Goal: Task Accomplishment & Management: Complete application form

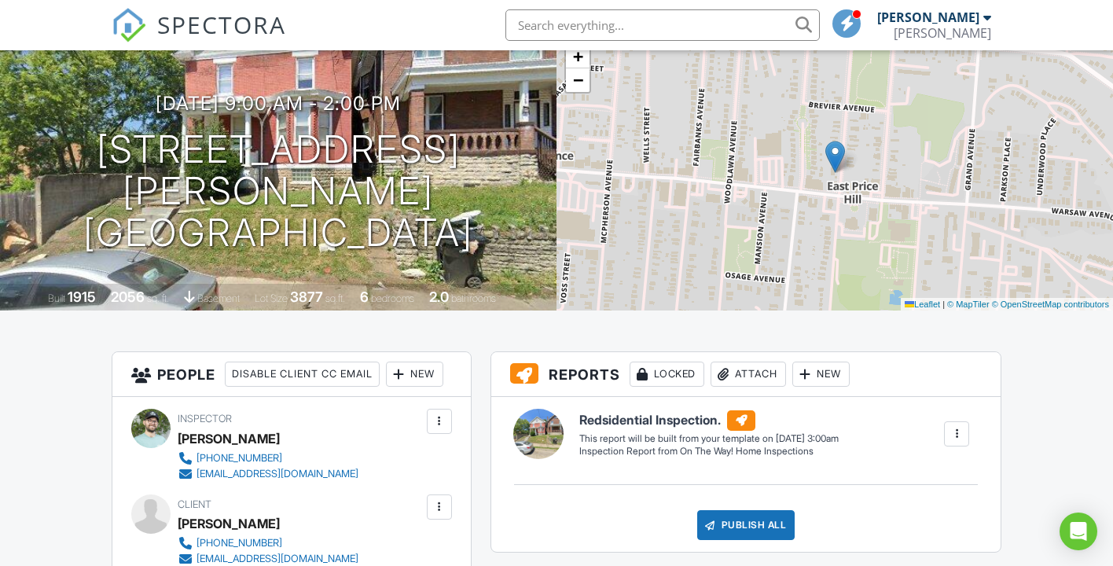
scroll to position [109, 0]
click at [215, 30] on span "SPECTORA" at bounding box center [221, 24] width 129 height 33
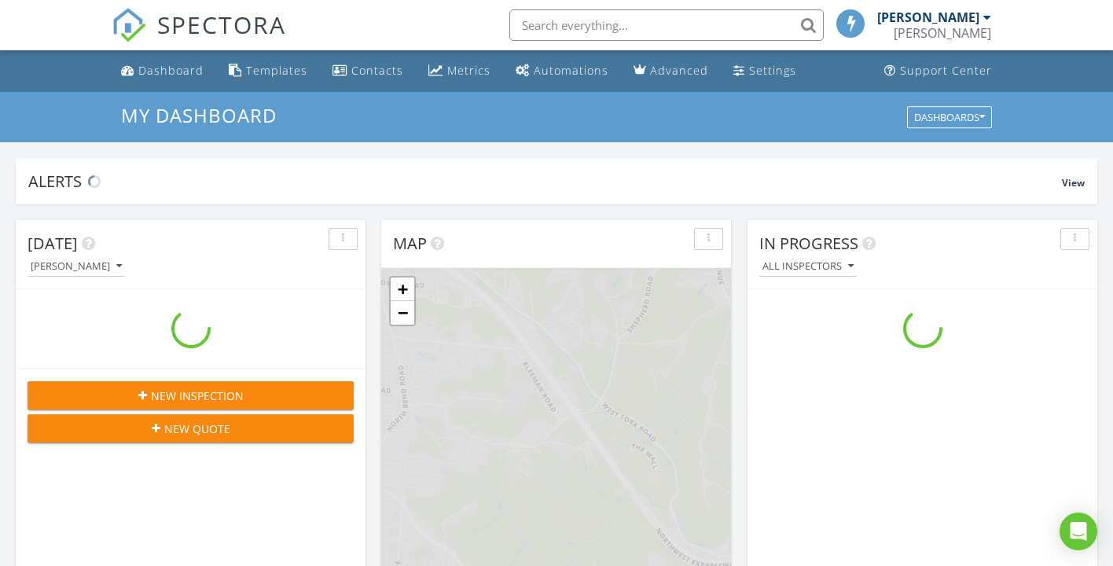
scroll to position [1431, 1114]
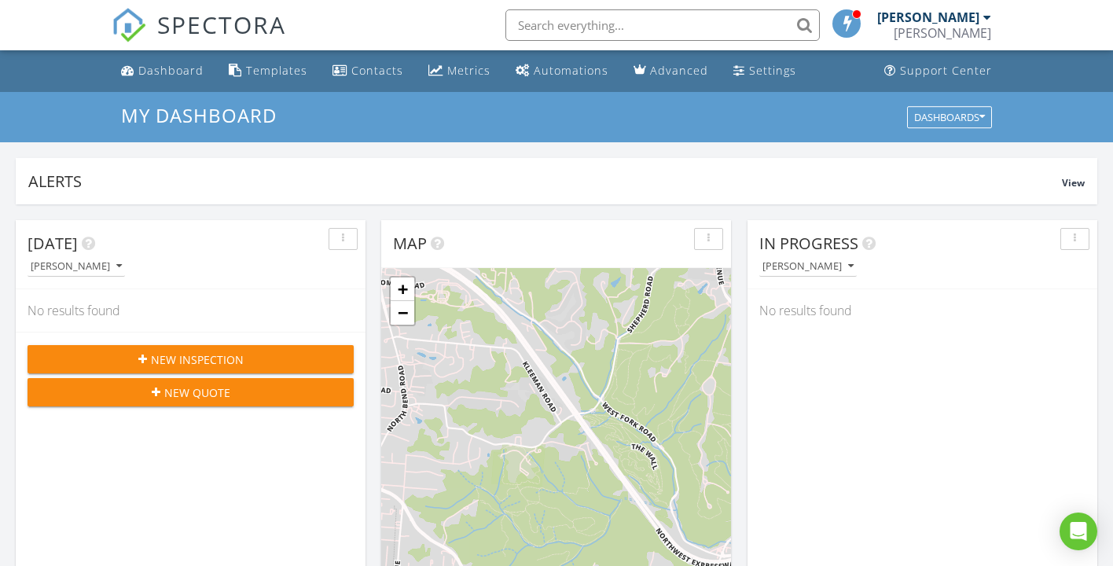
click at [203, 363] on span "New Inspection" at bounding box center [197, 359] width 93 height 17
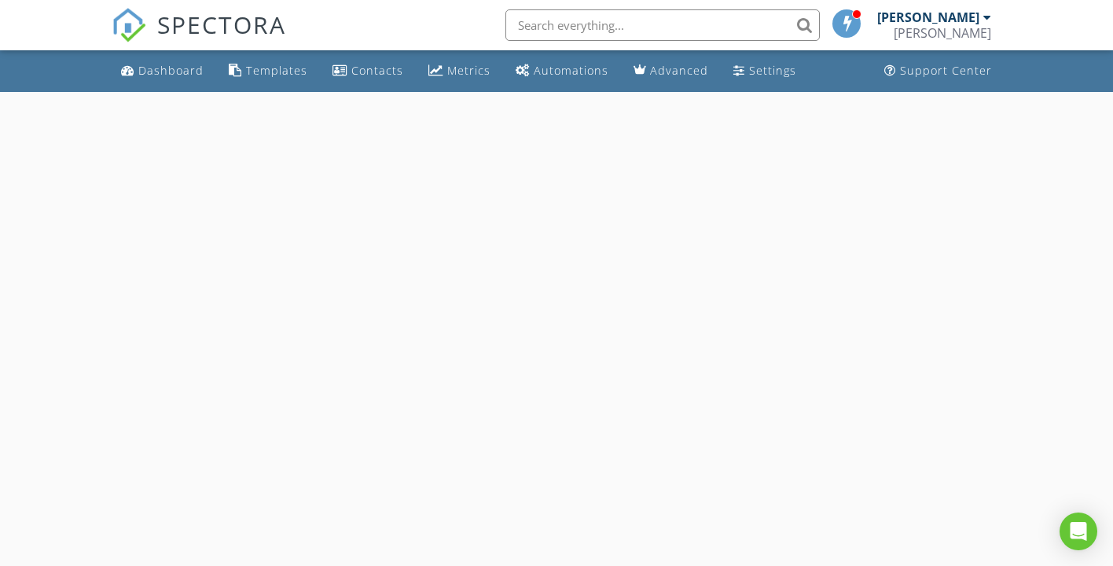
select select "7"
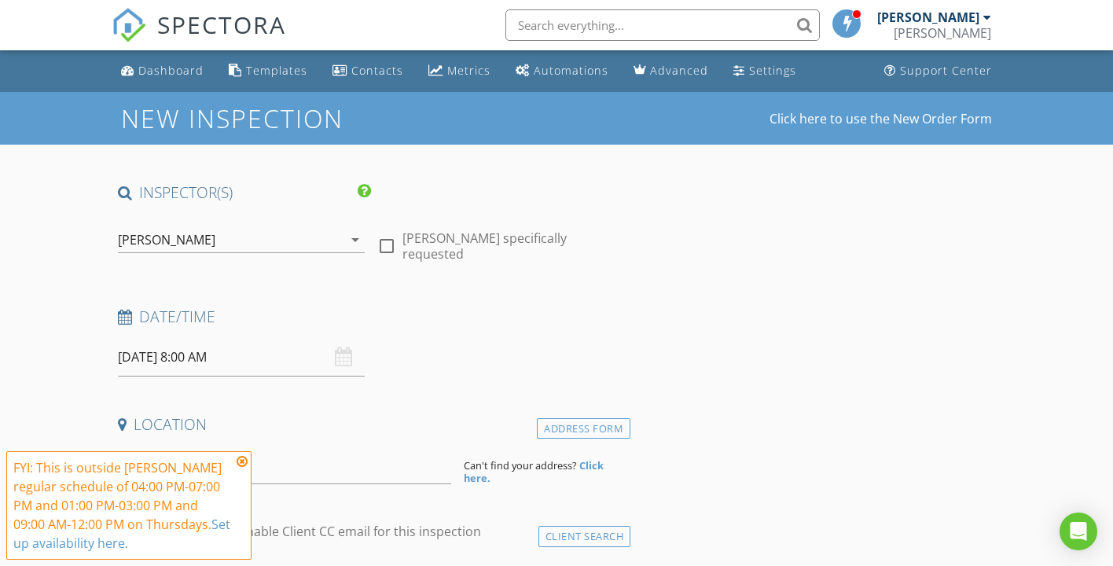
click at [154, 360] on input "08/28/2025 8:00 AM" at bounding box center [241, 357] width 247 height 39
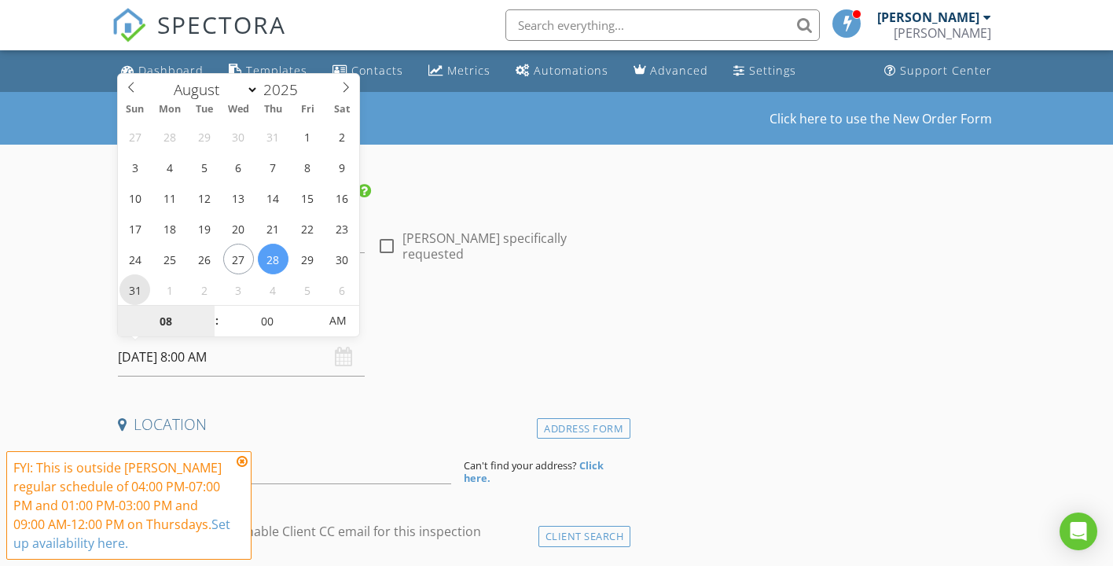
type input "08/31/2025 8:00 AM"
type input "09"
type input "[DATE] 9:00 AM"
click at [208, 312] on span at bounding box center [209, 314] width 11 height 16
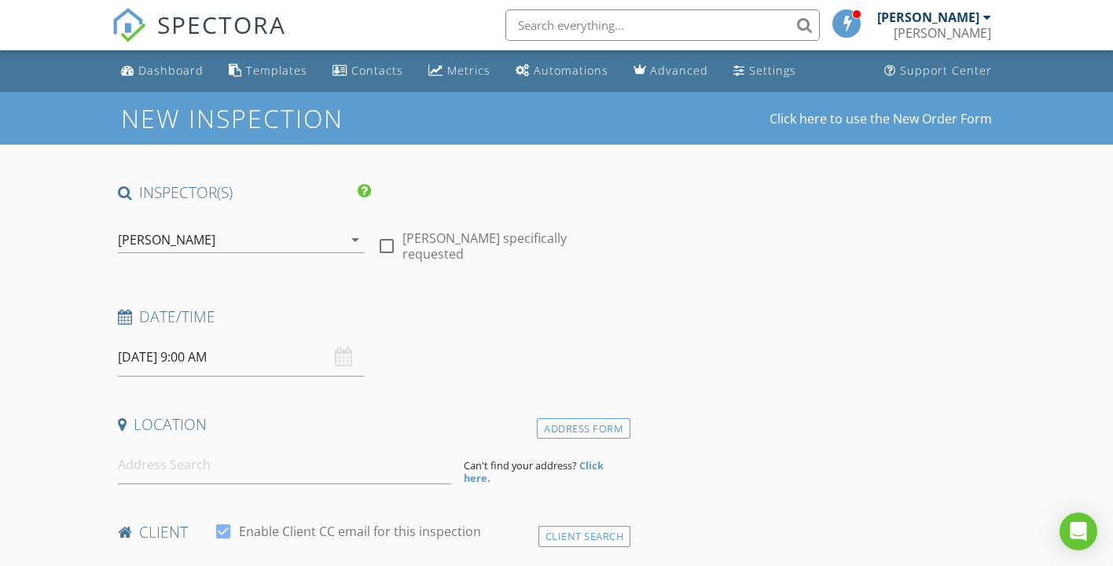
click at [435, 328] on div "Date/Time" at bounding box center [372, 322] width 520 height 31
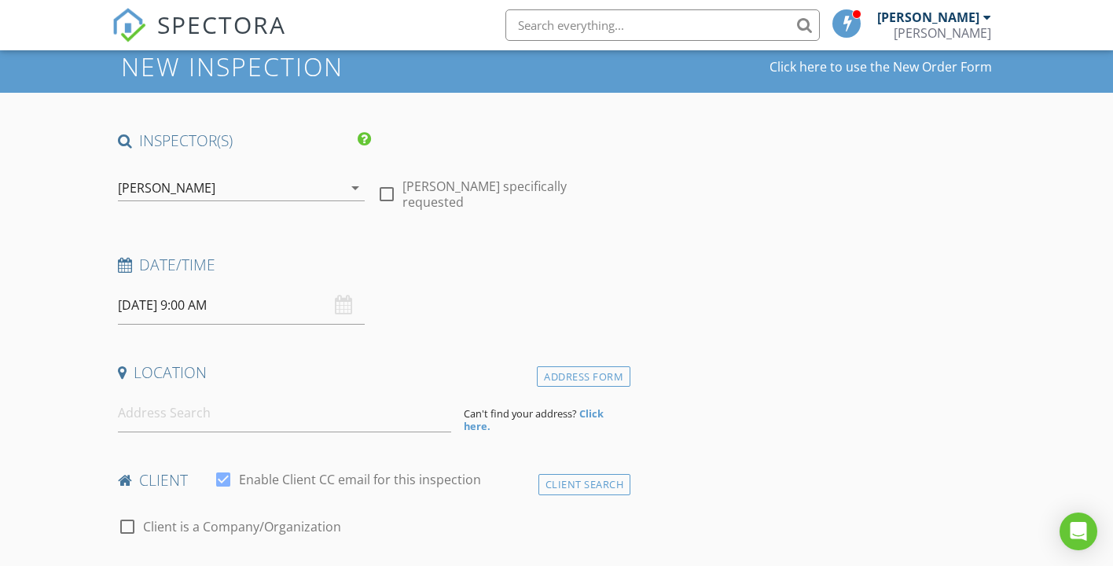
scroll to position [53, 0]
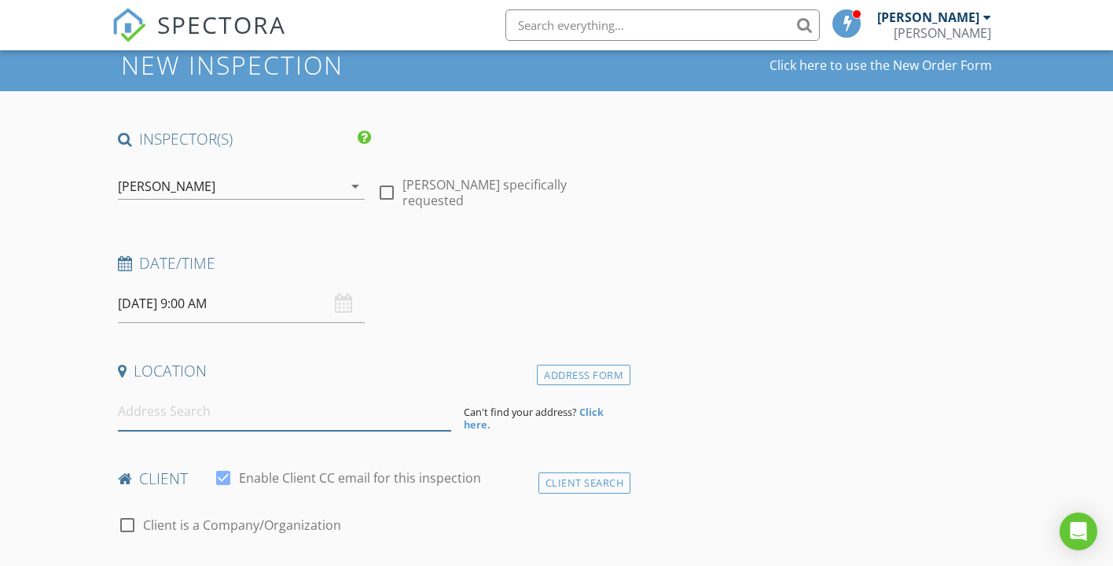
click at [244, 419] on input at bounding box center [285, 411] width 334 height 39
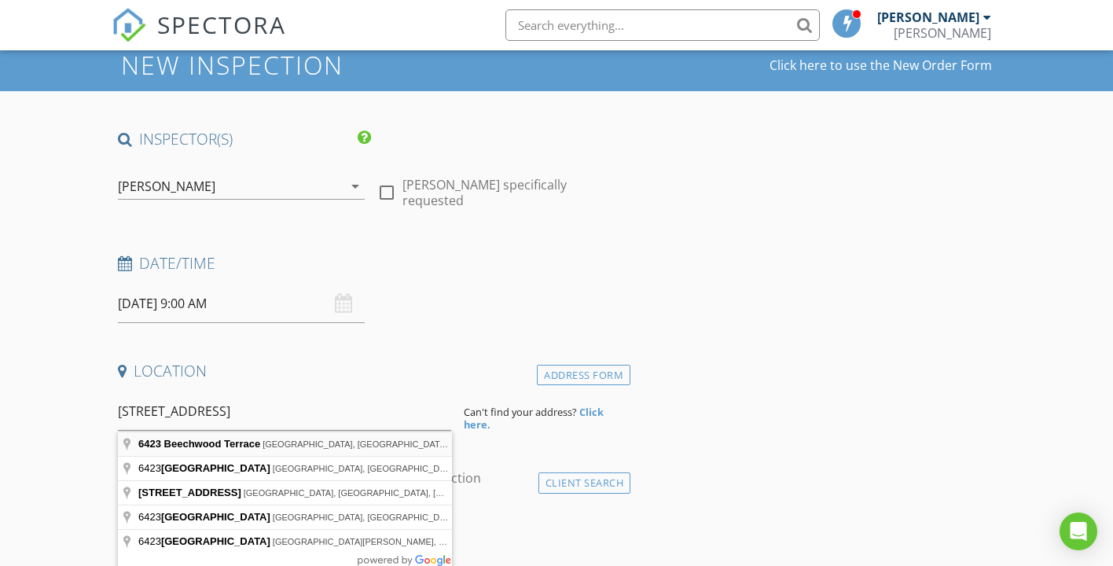
type input "6423 Beechwood Terrace, Cincinnati, OH, USA"
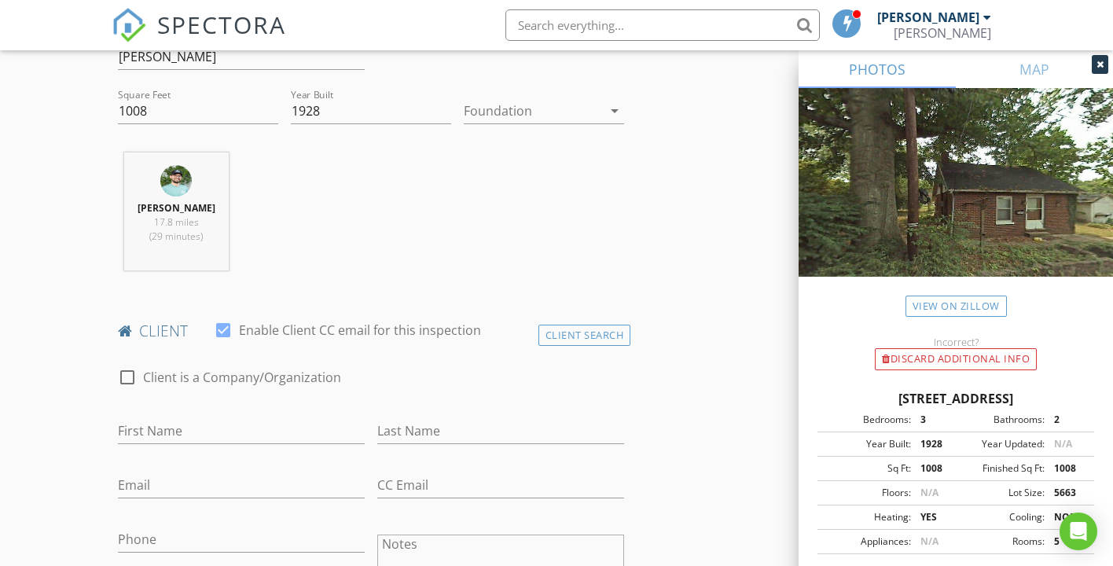
scroll to position [524, 0]
click at [255, 433] on input "First Name" at bounding box center [241, 430] width 247 height 26
type input "[PERSON_NAME]"
click at [432, 434] on input "Last Name" at bounding box center [500, 430] width 247 height 26
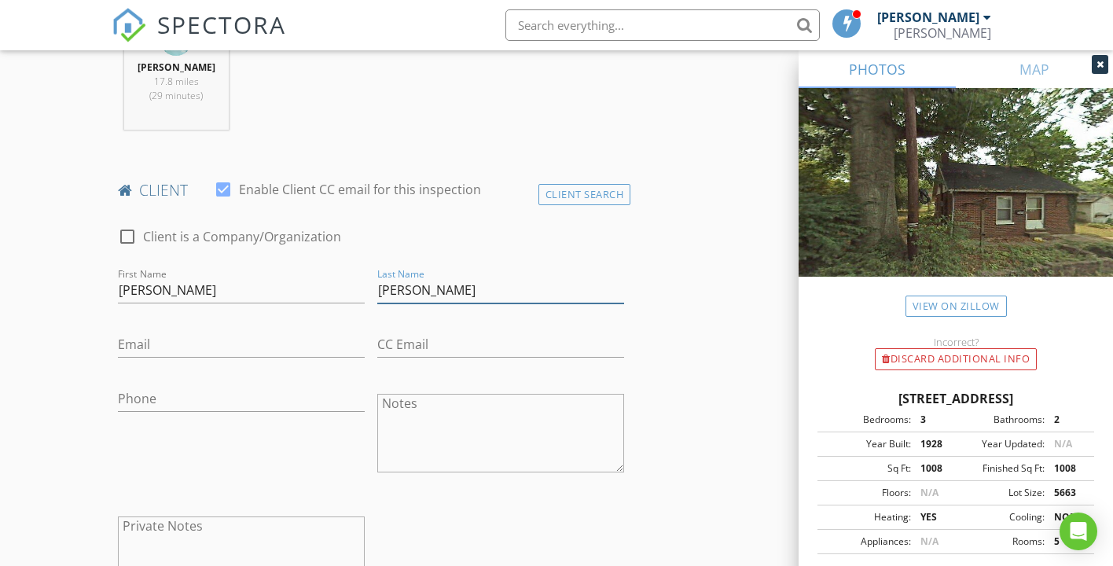
scroll to position [665, 0]
type input "[PERSON_NAME]"
click at [255, 349] on input "Email" at bounding box center [241, 343] width 247 height 26
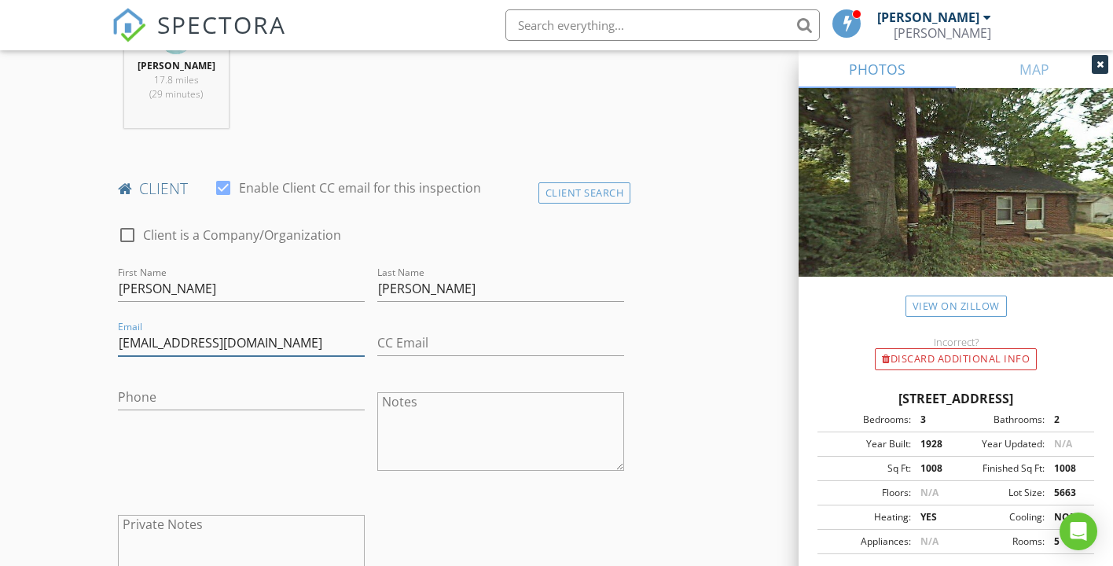
type input "[EMAIL_ADDRESS][DOMAIN_NAME]"
click at [221, 397] on input "Phone" at bounding box center [241, 397] width 247 height 26
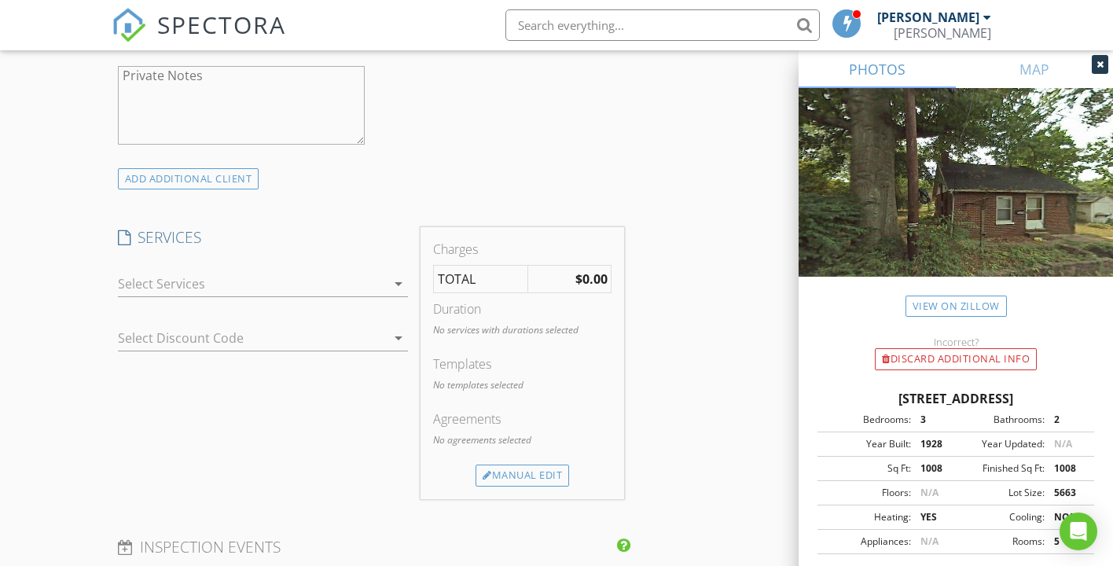
scroll to position [1119, 0]
type input "[PHONE_NUMBER]"
click at [336, 281] on div at bounding box center [252, 278] width 268 height 25
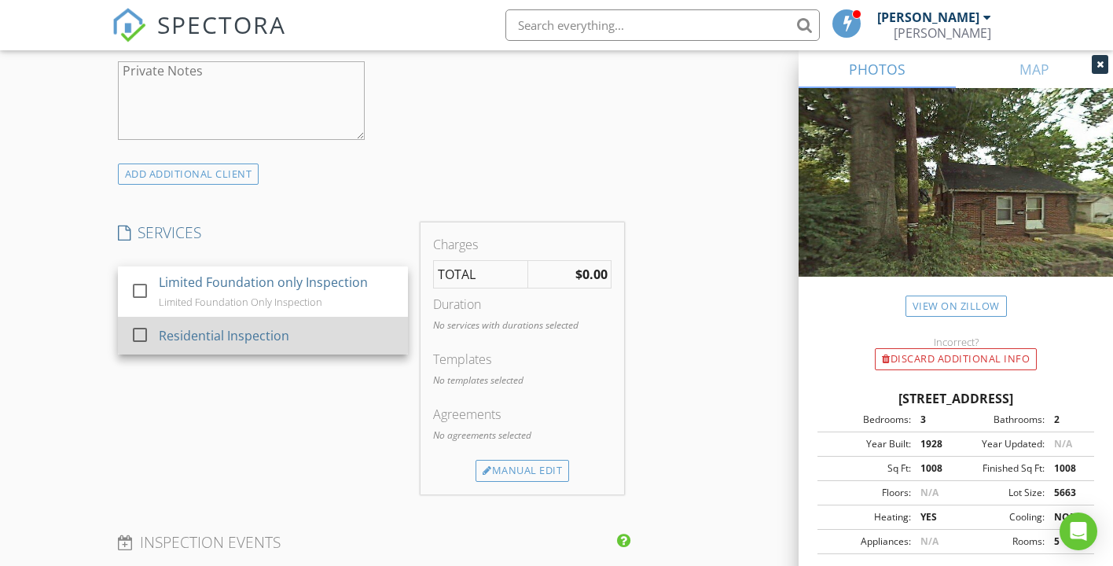
click at [303, 343] on div "Residential Inspection" at bounding box center [277, 335] width 237 height 31
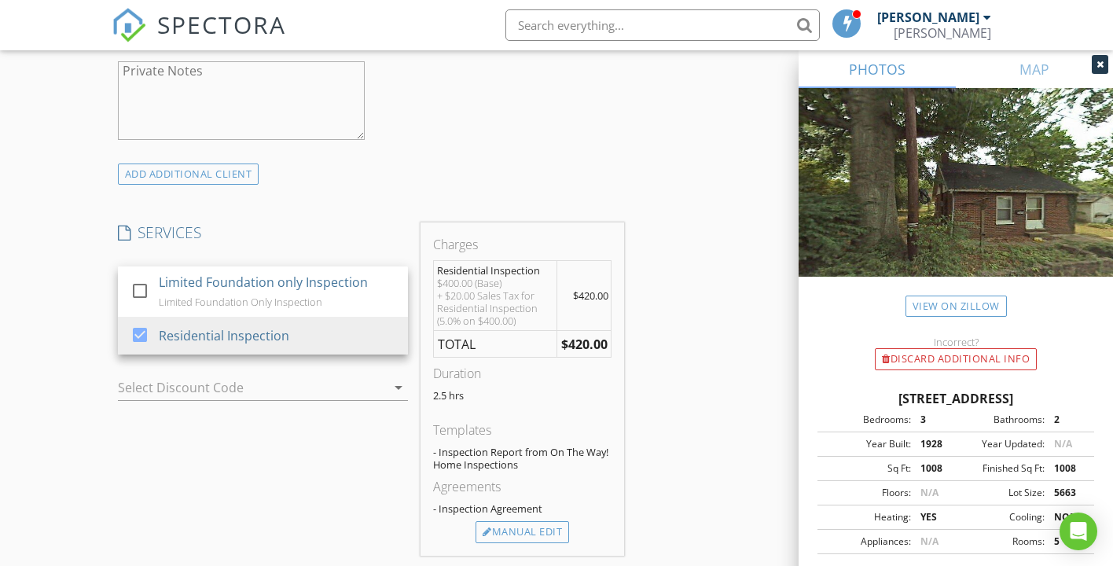
click at [674, 262] on div "INSPECTOR(S) check_box Logan Nichols PRIMARY Logan Nichols arrow_drop_down chec…" at bounding box center [557, 445] width 891 height 2762
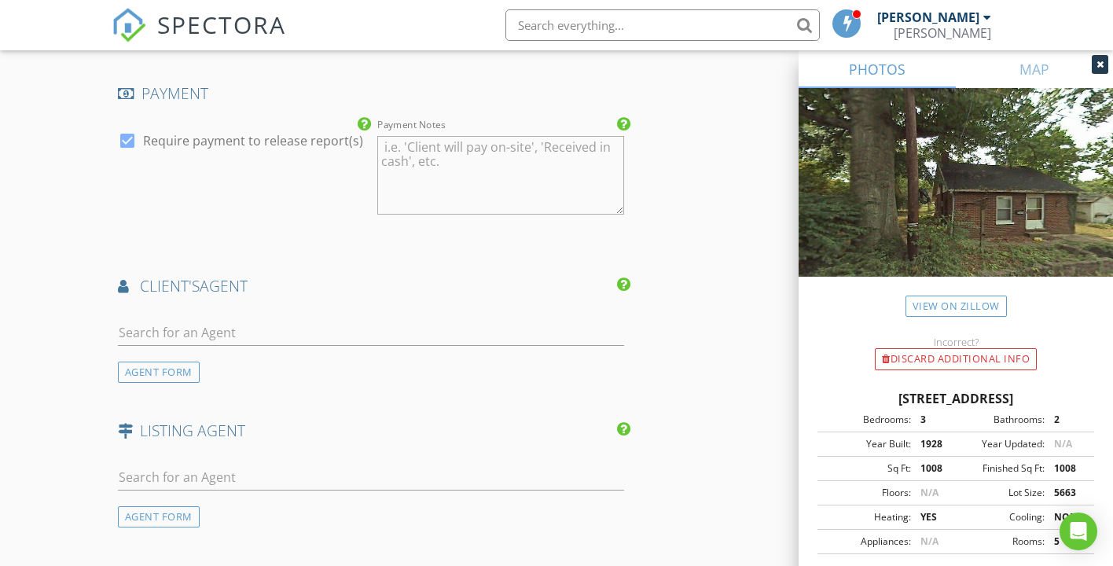
scroll to position [1757, 0]
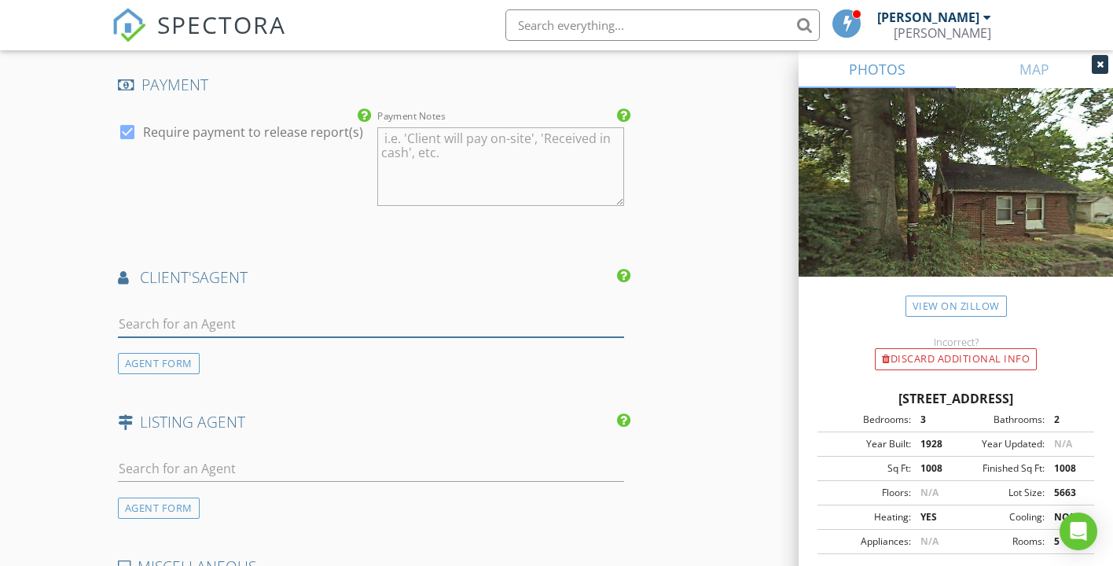
click at [240, 318] on input "text" at bounding box center [371, 324] width 507 height 26
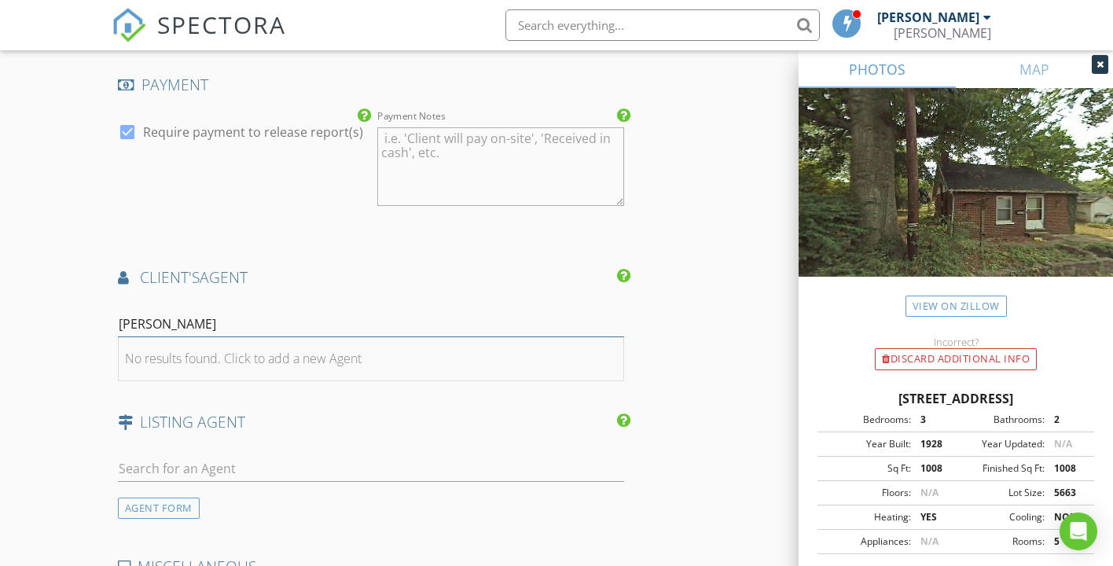
type input "[PERSON_NAME]"
click at [263, 357] on div "No results found. Click to add a new Agent" at bounding box center [243, 358] width 237 height 19
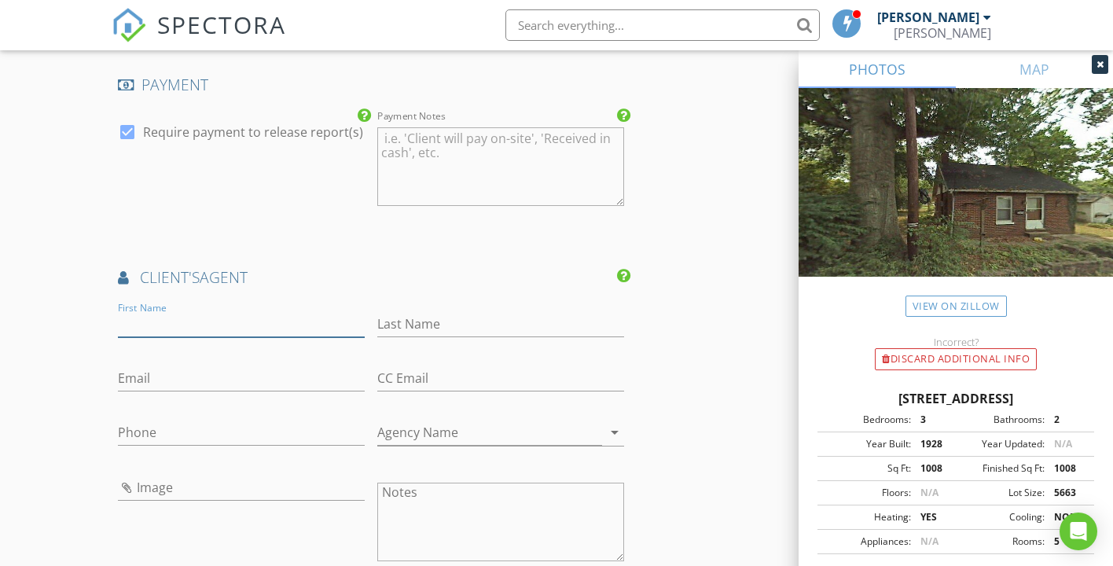
click at [281, 322] on input "First Name" at bounding box center [241, 324] width 247 height 26
type input "[PERSON_NAME]"
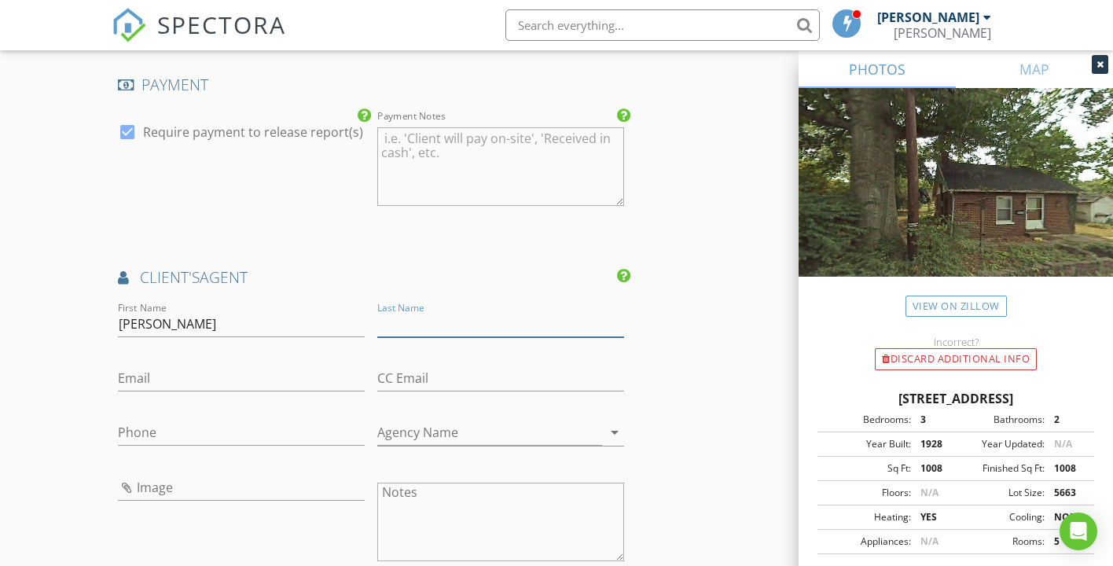
click at [407, 319] on input "Last Name" at bounding box center [500, 324] width 247 height 26
type input "[PERSON_NAME]"
click at [284, 377] on input "Email" at bounding box center [241, 379] width 247 height 26
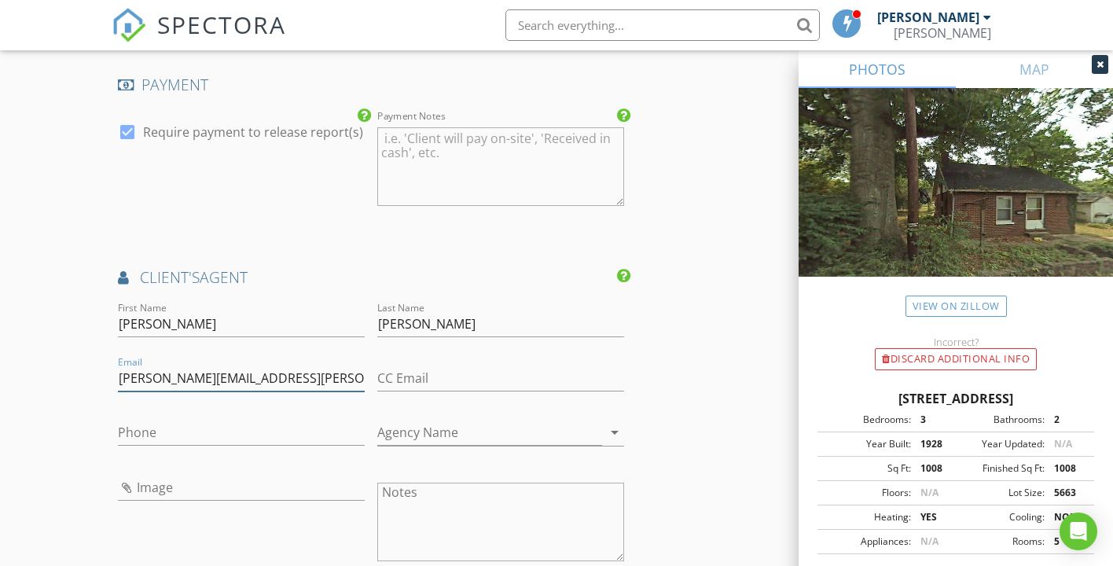
type input "[PERSON_NAME][EMAIL_ADDRESS][PERSON_NAME][DOMAIN_NAME]"
click at [263, 428] on input "Phone" at bounding box center [241, 433] width 247 height 26
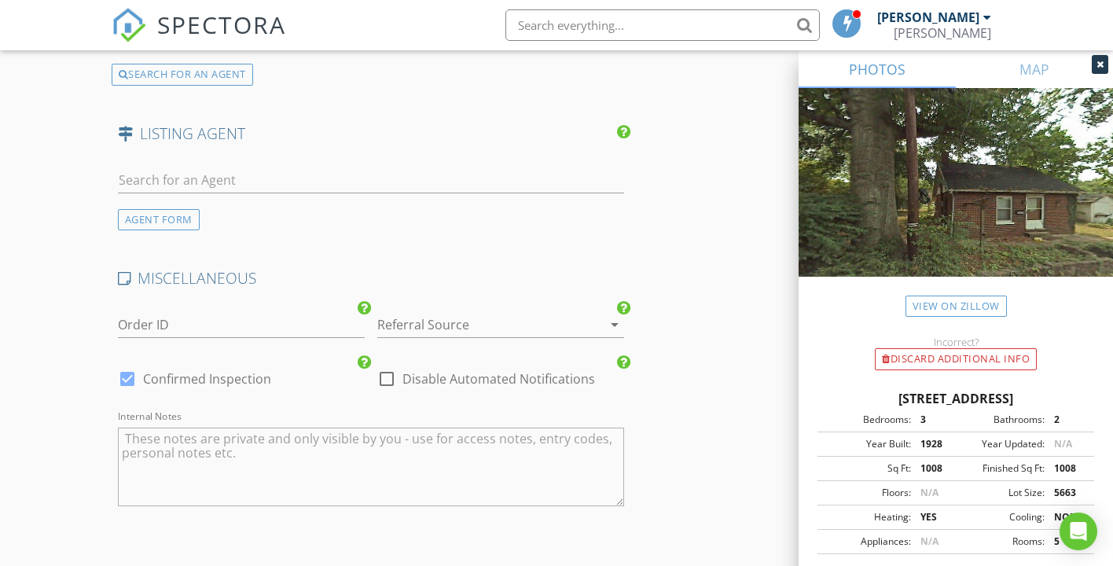
scroll to position [2409, 0]
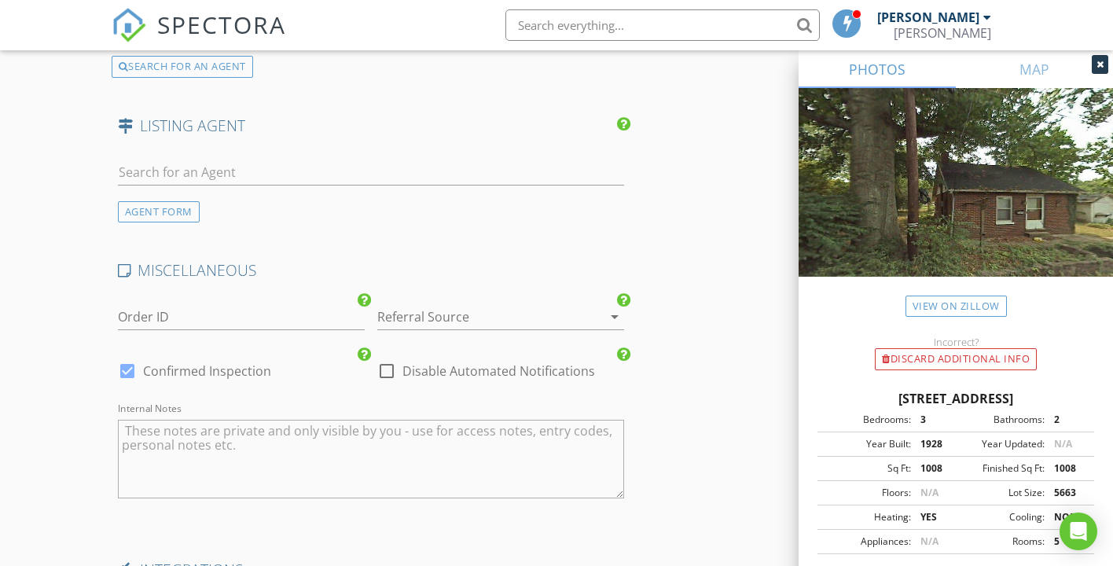
type input "[PHONE_NUMBER]"
click at [279, 182] on input "text" at bounding box center [371, 173] width 507 height 26
type input "patrick"
click at [241, 203] on div "No results found. Click to add a new Agent" at bounding box center [243, 206] width 237 height 19
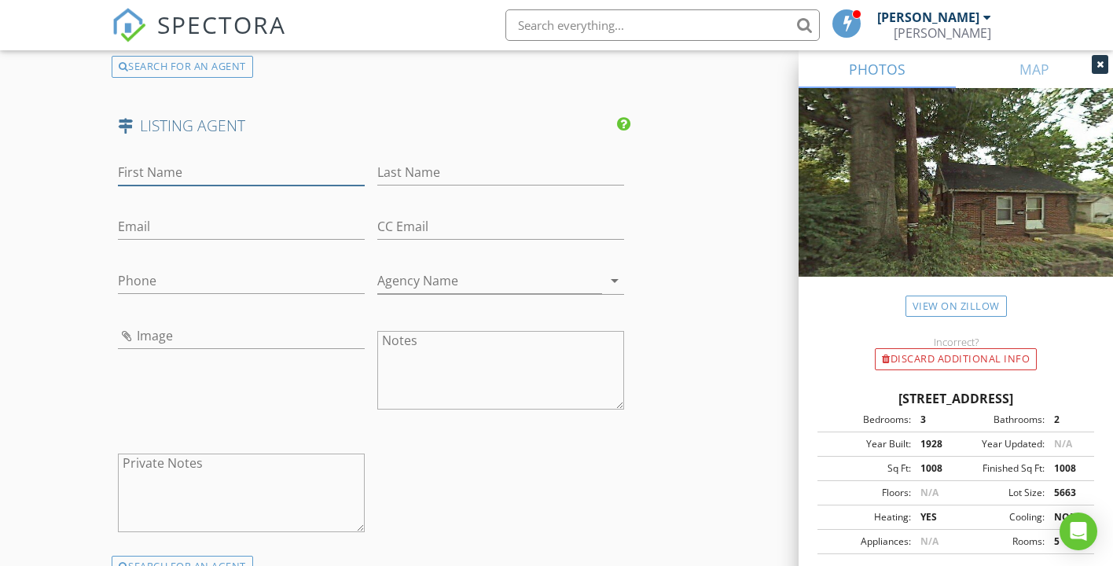
click at [255, 178] on input "First Name" at bounding box center [241, 173] width 247 height 26
type input "Patrick"
click at [439, 161] on input "Last Name" at bounding box center [500, 173] width 247 height 26
type input "Luck"
click at [279, 222] on input "Email" at bounding box center [241, 227] width 247 height 26
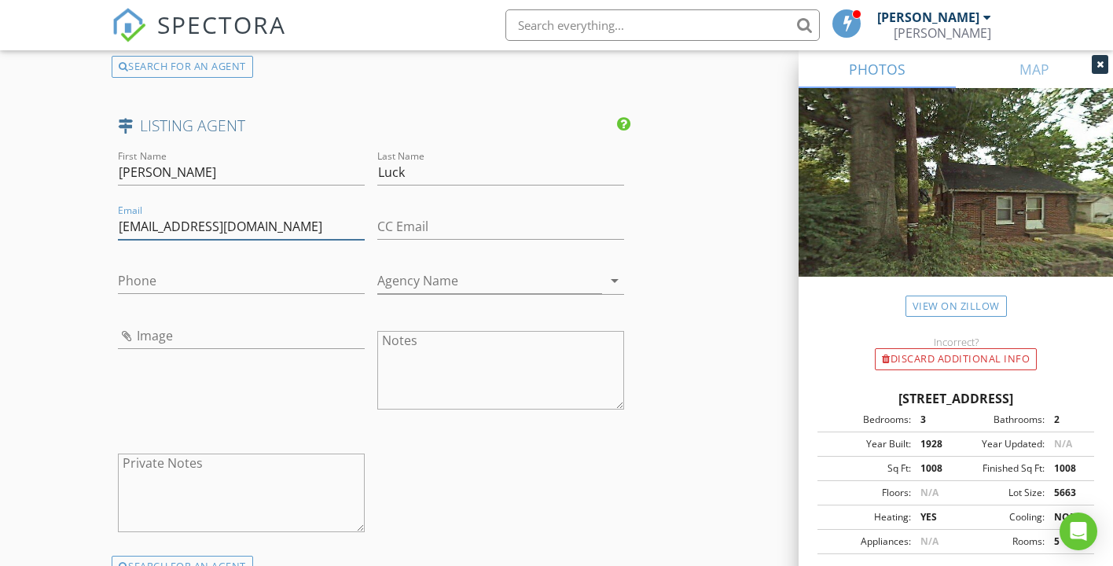
type input "[EMAIL_ADDRESS][DOMAIN_NAME]"
click at [222, 282] on input "Phone" at bounding box center [241, 281] width 247 height 26
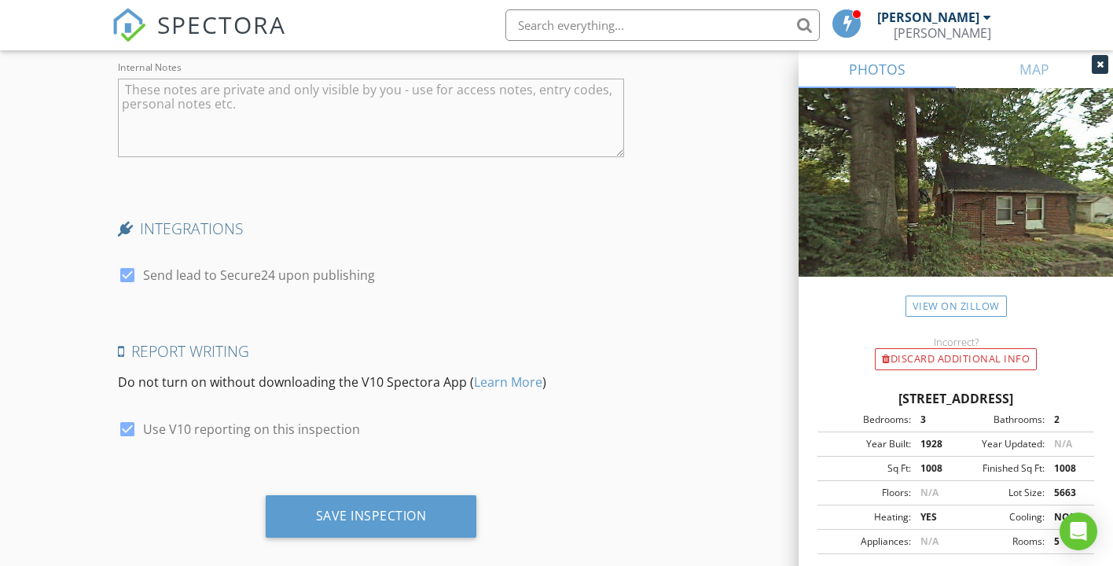
scroll to position [3125, 0]
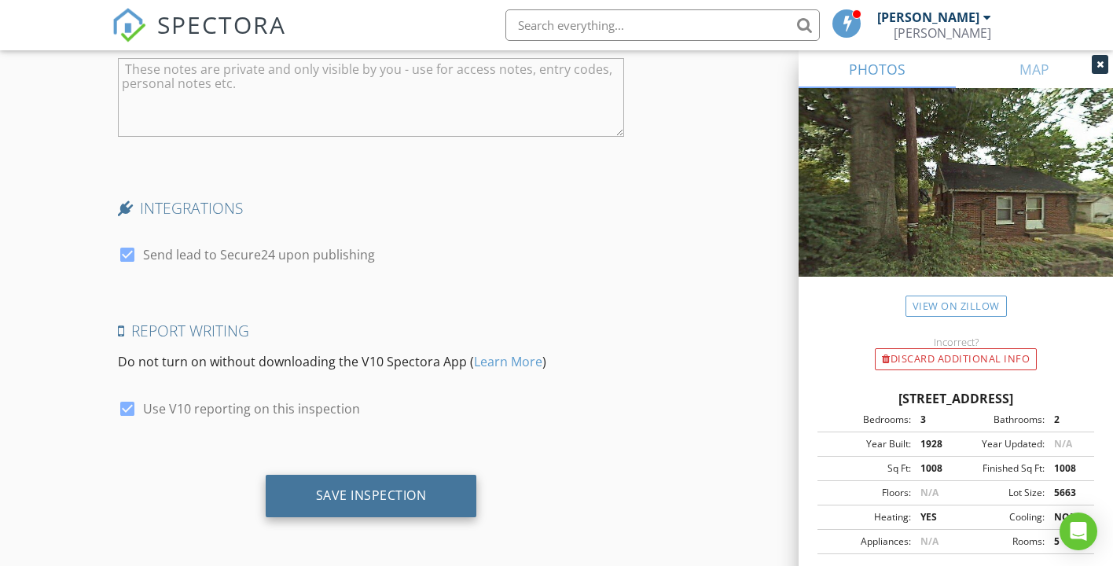
type input "[PHONE_NUMBER]"
click at [402, 493] on div "Save Inspection" at bounding box center [371, 495] width 111 height 16
